Goal: Task Accomplishment & Management: Complete application form

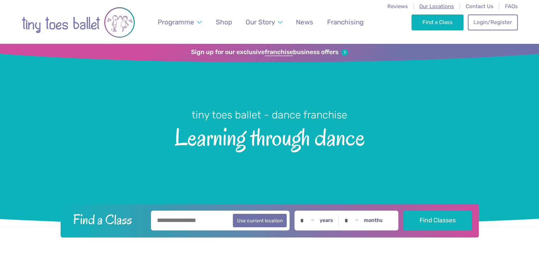
click at [437, 7] on span "Our Locations" at bounding box center [436, 6] width 35 height 6
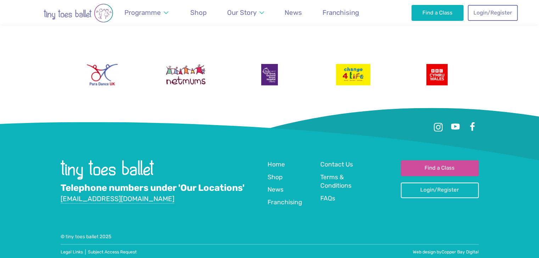
scroll to position [1141, 0]
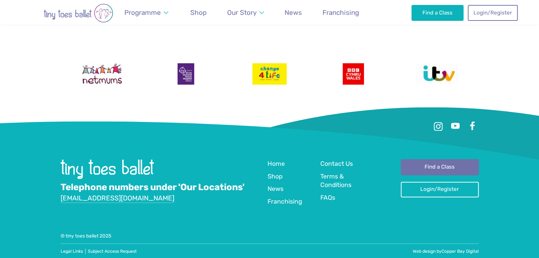
click at [411, 166] on link "Find a Class" at bounding box center [439, 167] width 78 height 16
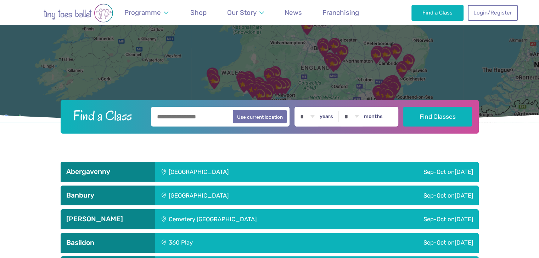
scroll to position [110, 0]
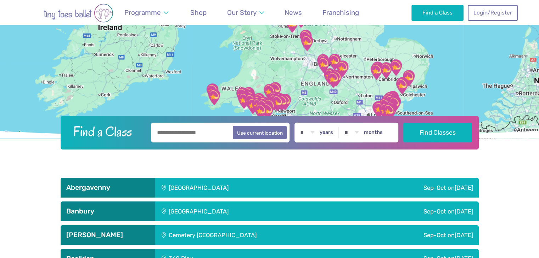
click at [193, 136] on input "text" at bounding box center [220, 133] width 139 height 20
type input "*********"
click at [403, 123] on button "Find Classes" at bounding box center [437, 133] width 68 height 20
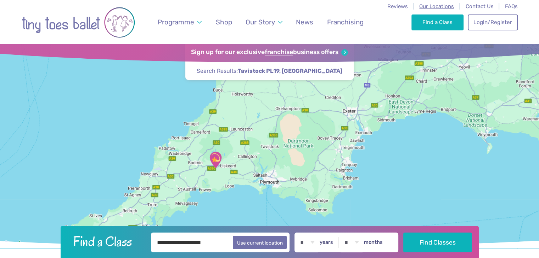
click at [438, 9] on span "Our Locations" at bounding box center [436, 6] width 35 height 6
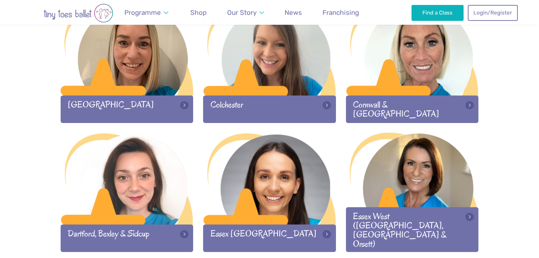
scroll to position [355, 0]
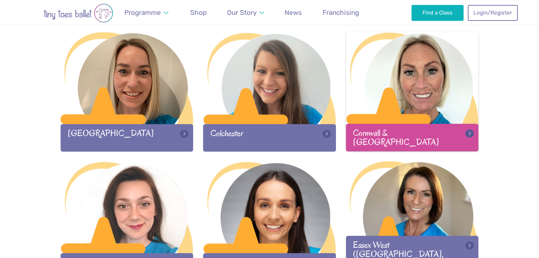
click at [389, 98] on div at bounding box center [412, 78] width 133 height 93
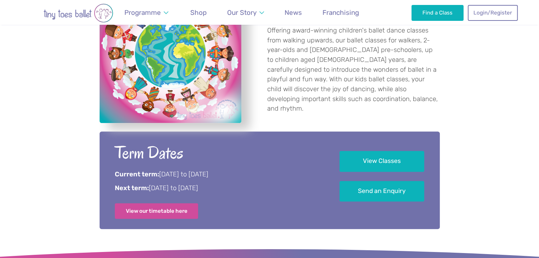
scroll to position [271, 0]
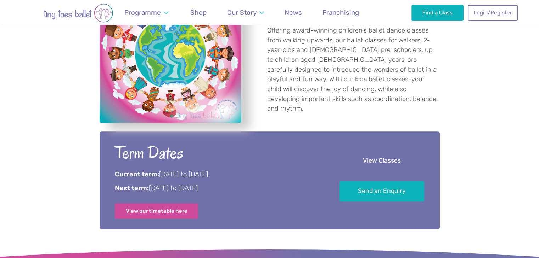
click at [388, 162] on link "View Classes" at bounding box center [381, 161] width 85 height 21
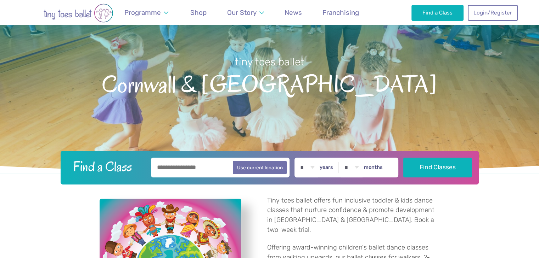
scroll to position [52, 0]
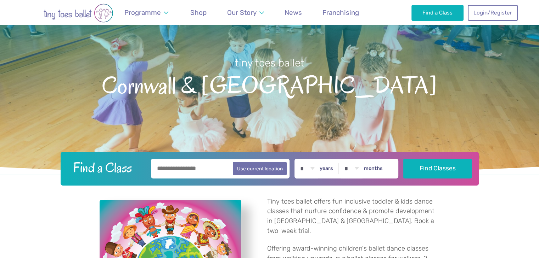
click at [200, 171] on input "text" at bounding box center [220, 169] width 139 height 20
type input "********"
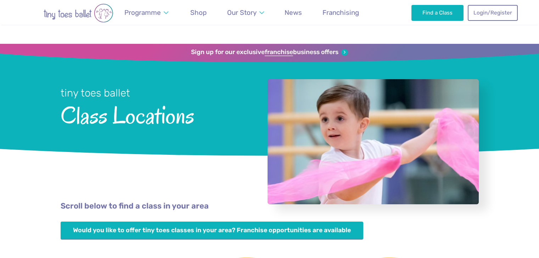
scroll to position [351, 0]
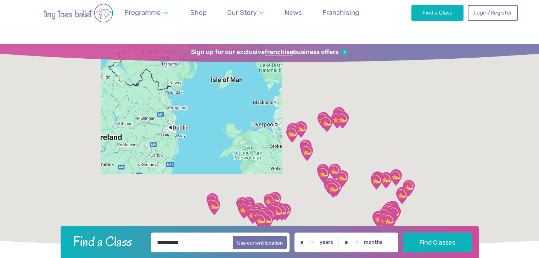
scroll to position [110, 0]
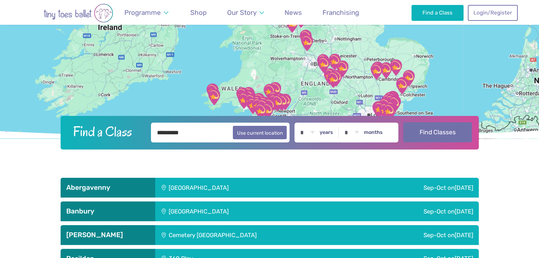
click at [450, 129] on button "Find Classes" at bounding box center [437, 133] width 68 height 20
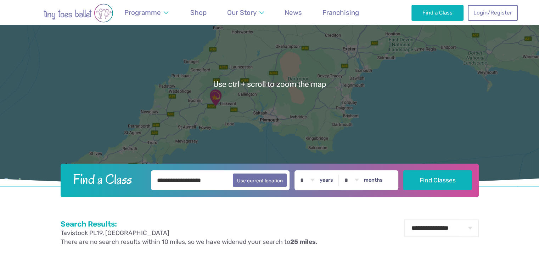
scroll to position [63, 0]
